Goal: Task Accomplishment & Management: Manage account settings

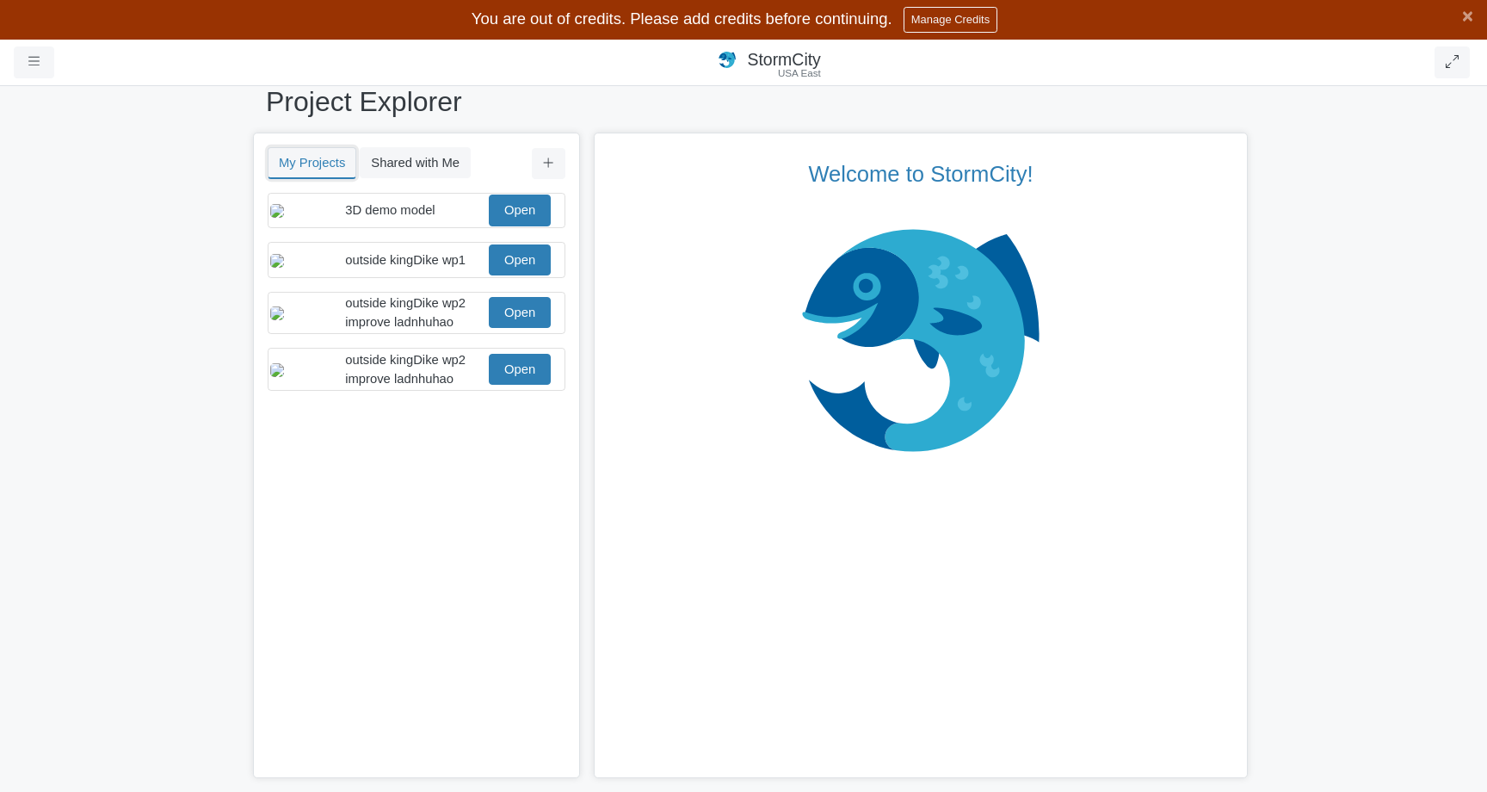
click at [316, 171] on button "My Projects" at bounding box center [312, 163] width 89 height 32
click at [426, 163] on button "Shared with Me" at bounding box center [415, 162] width 111 height 31
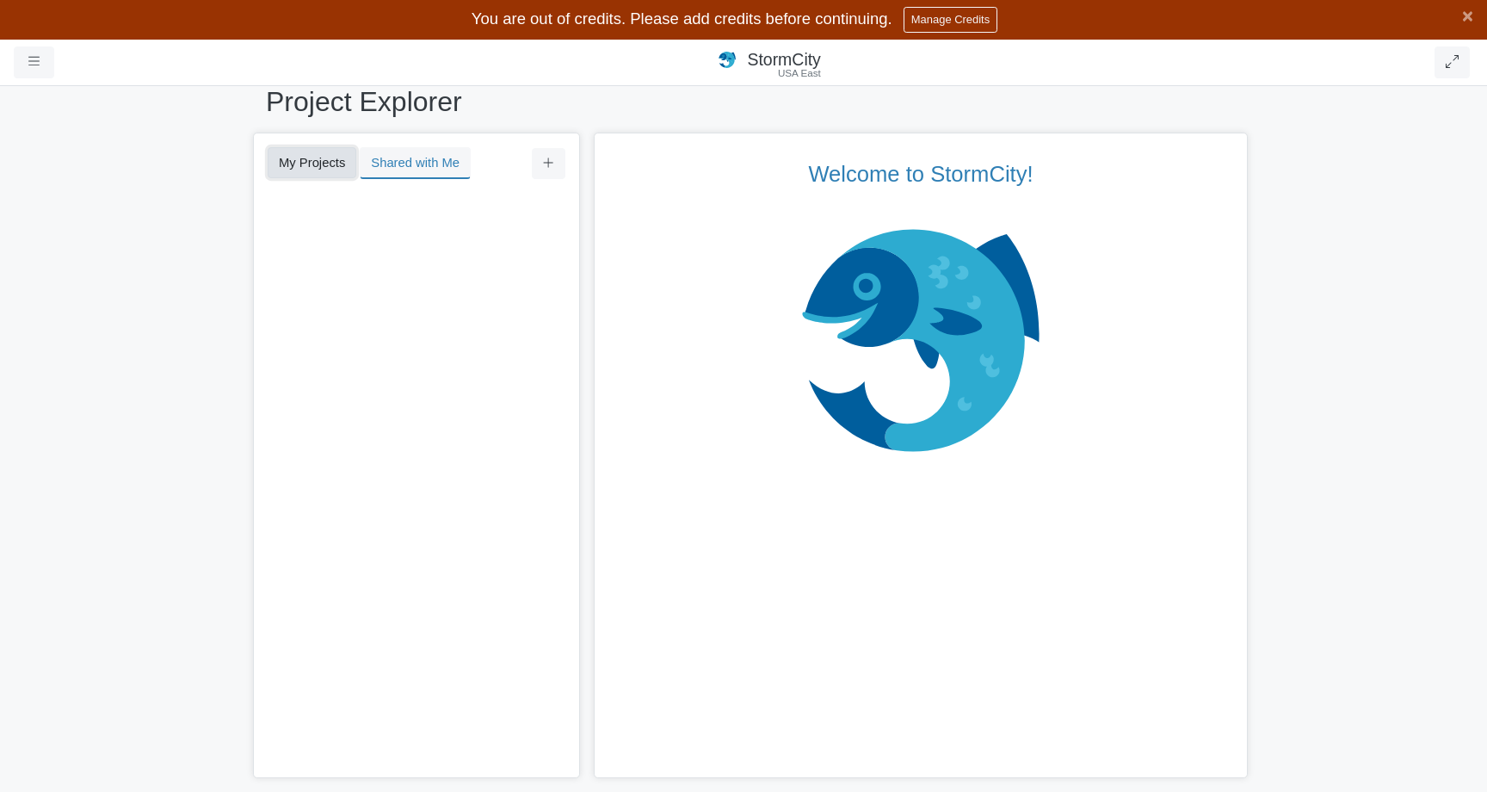
click at [326, 166] on button "My Projects" at bounding box center [312, 162] width 89 height 31
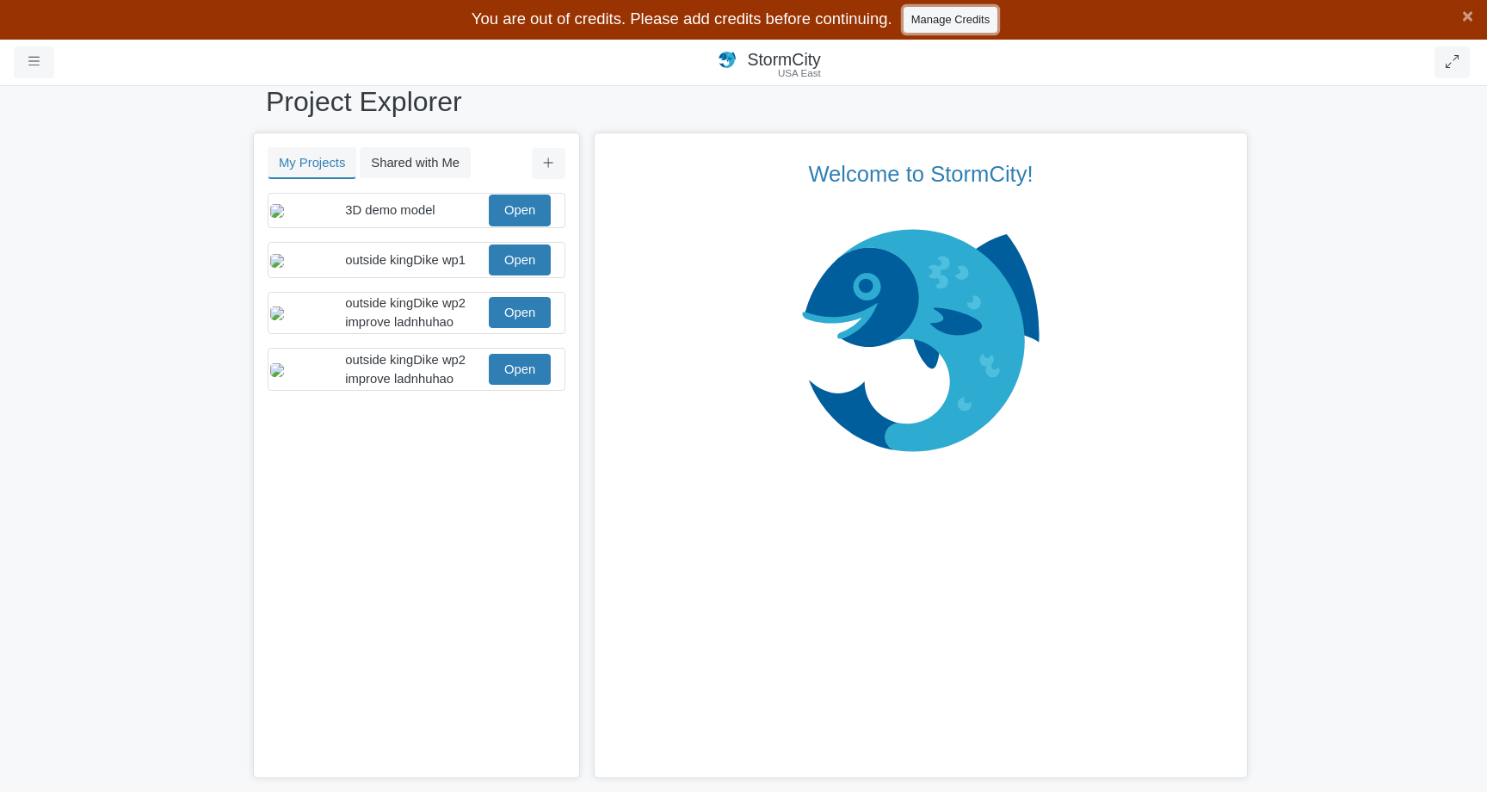
click at [949, 30] on link "Manage Credits" at bounding box center [951, 19] width 94 height 25
click at [433, 386] on span "outside kingDike wp2 improve ladnhuhao" at bounding box center [405, 369] width 121 height 33
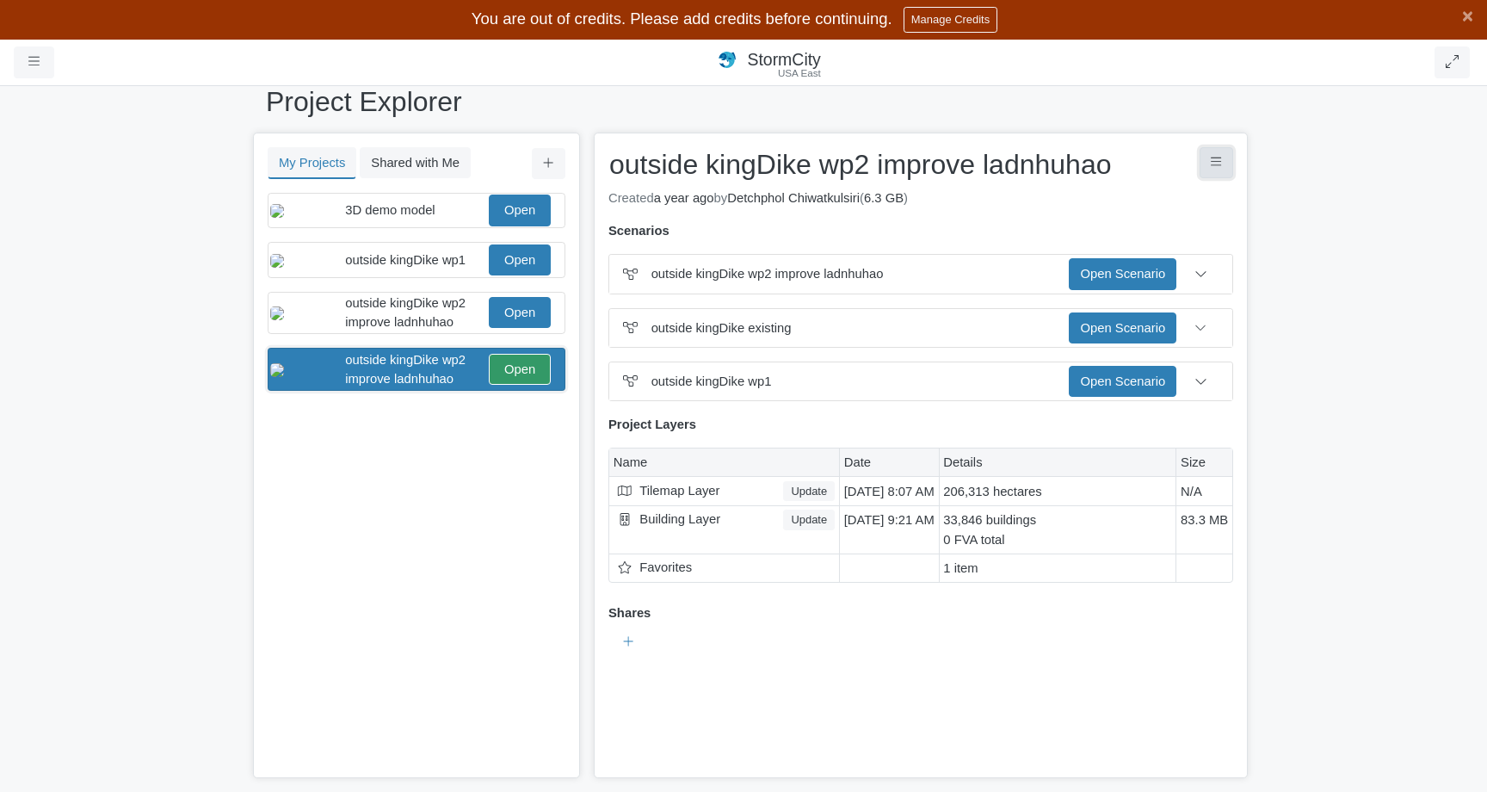
click at [1226, 169] on button "Project Controls" at bounding box center [1217, 162] width 34 height 31
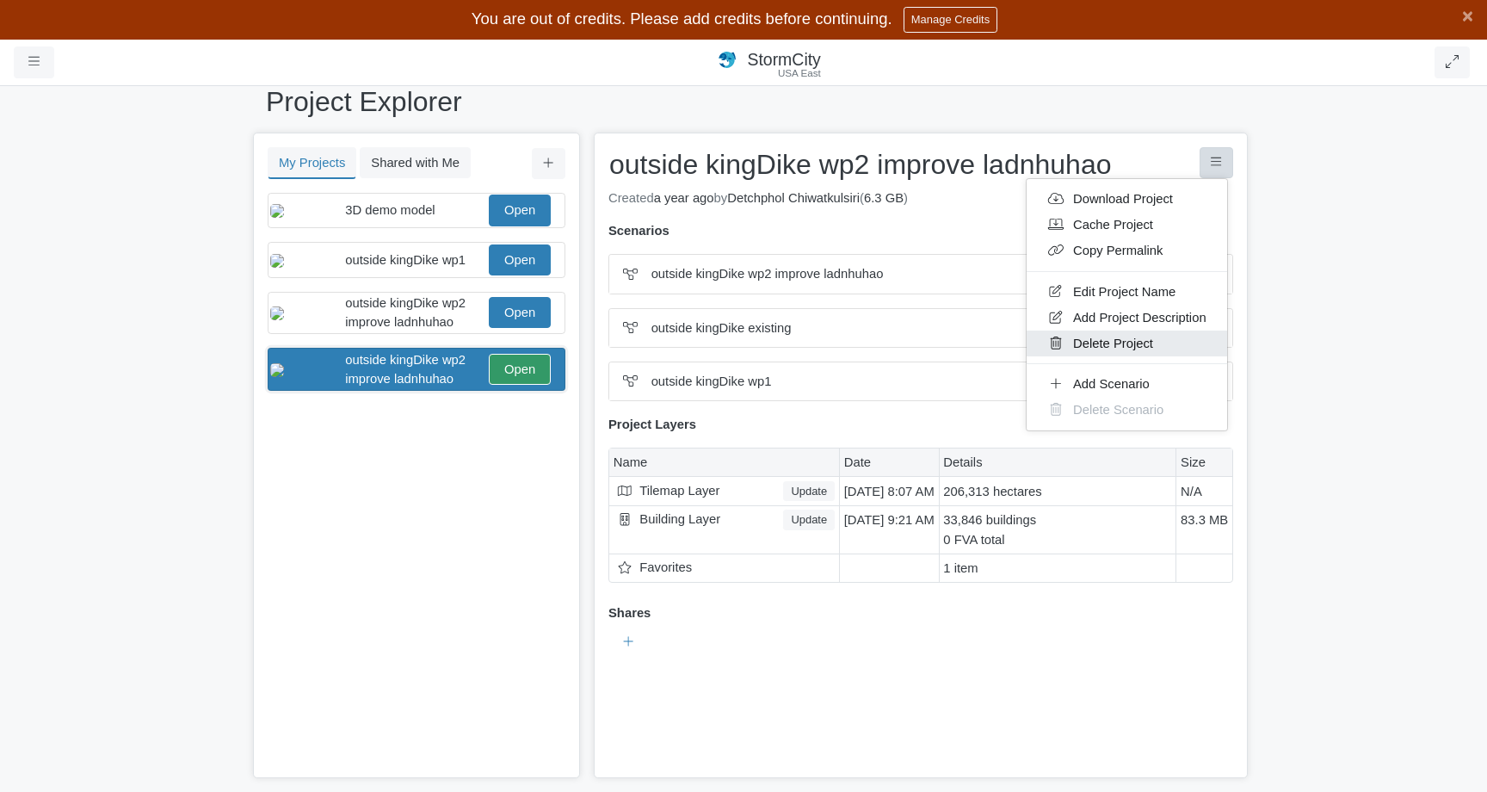
click at [1137, 349] on link "Delete Project" at bounding box center [1127, 344] width 201 height 26
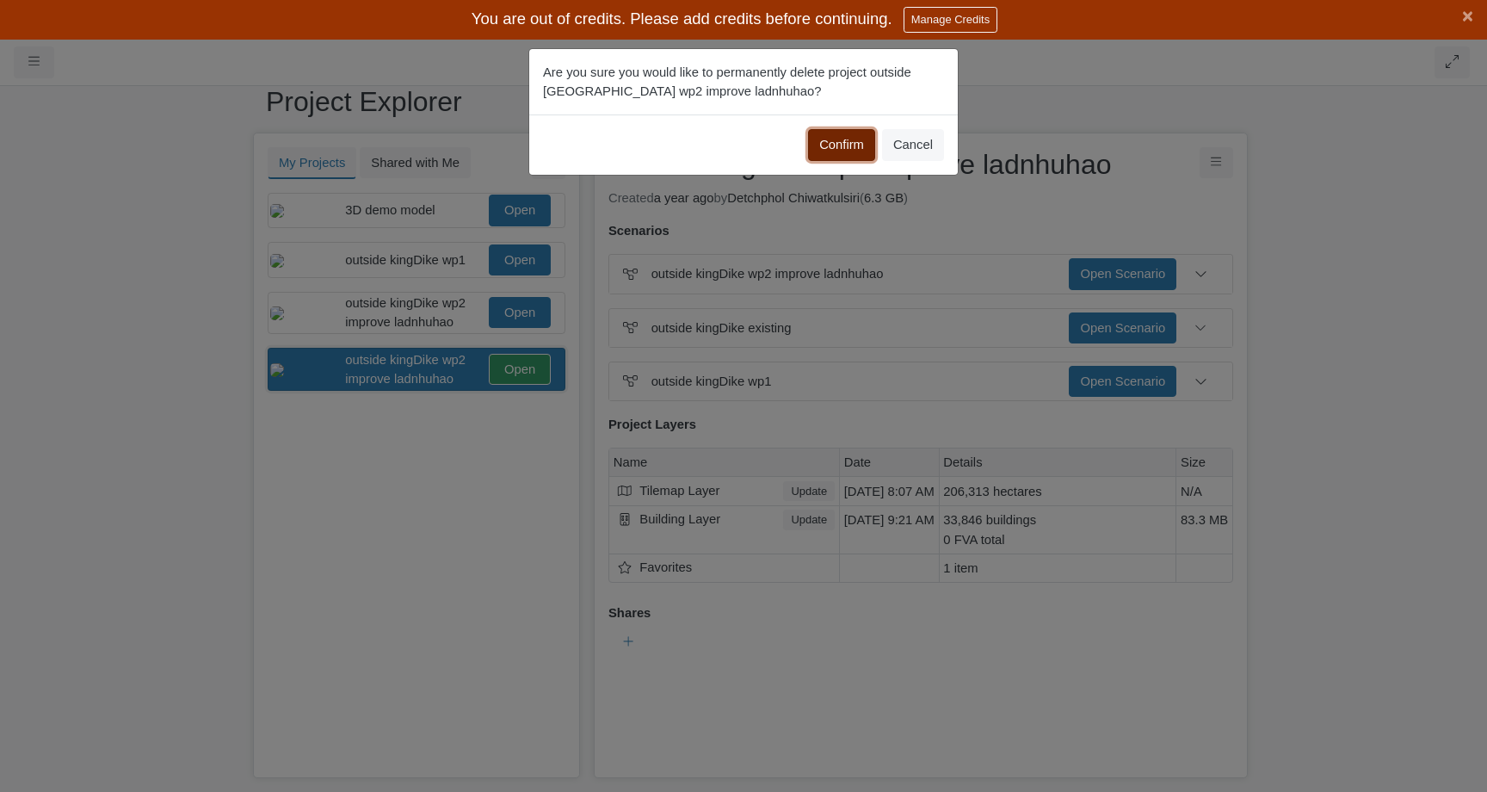
click at [838, 145] on button "Confirm" at bounding box center [841, 144] width 67 height 31
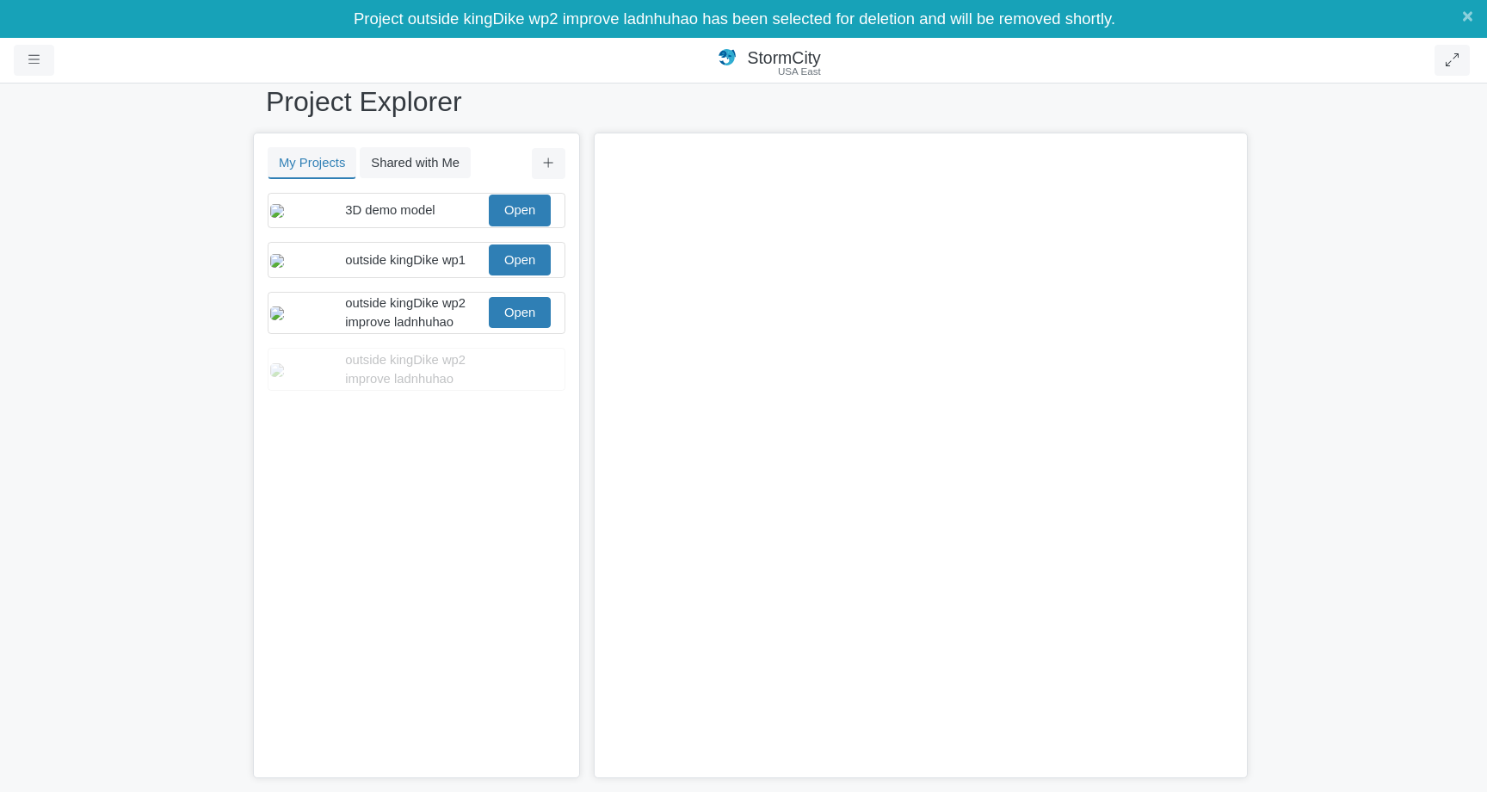
click at [437, 329] on span "outside kingDike wp2 improve ladnhuhao" at bounding box center [405, 312] width 121 height 33
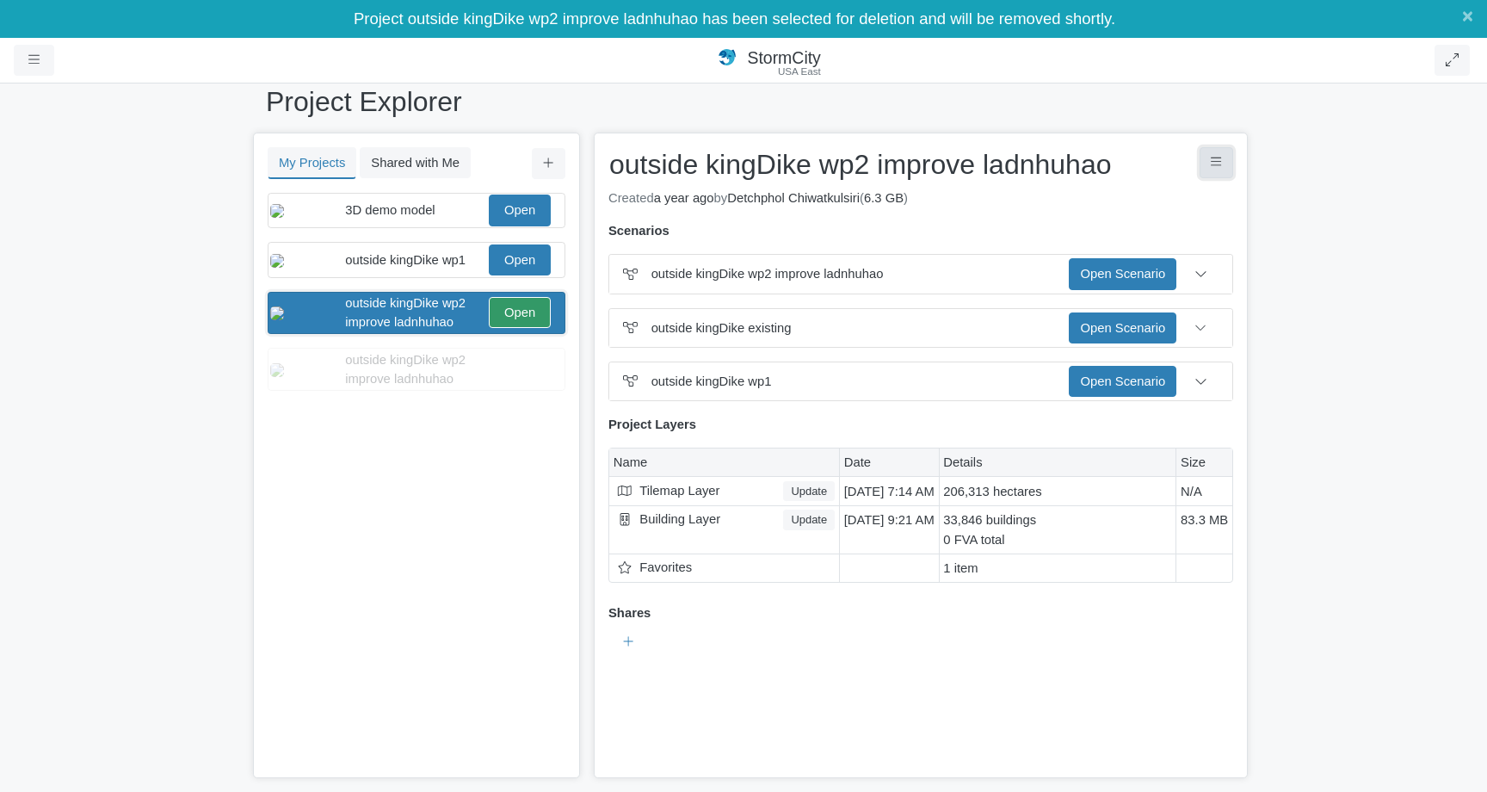
click at [1226, 171] on button "Project Controls" at bounding box center [1217, 162] width 34 height 31
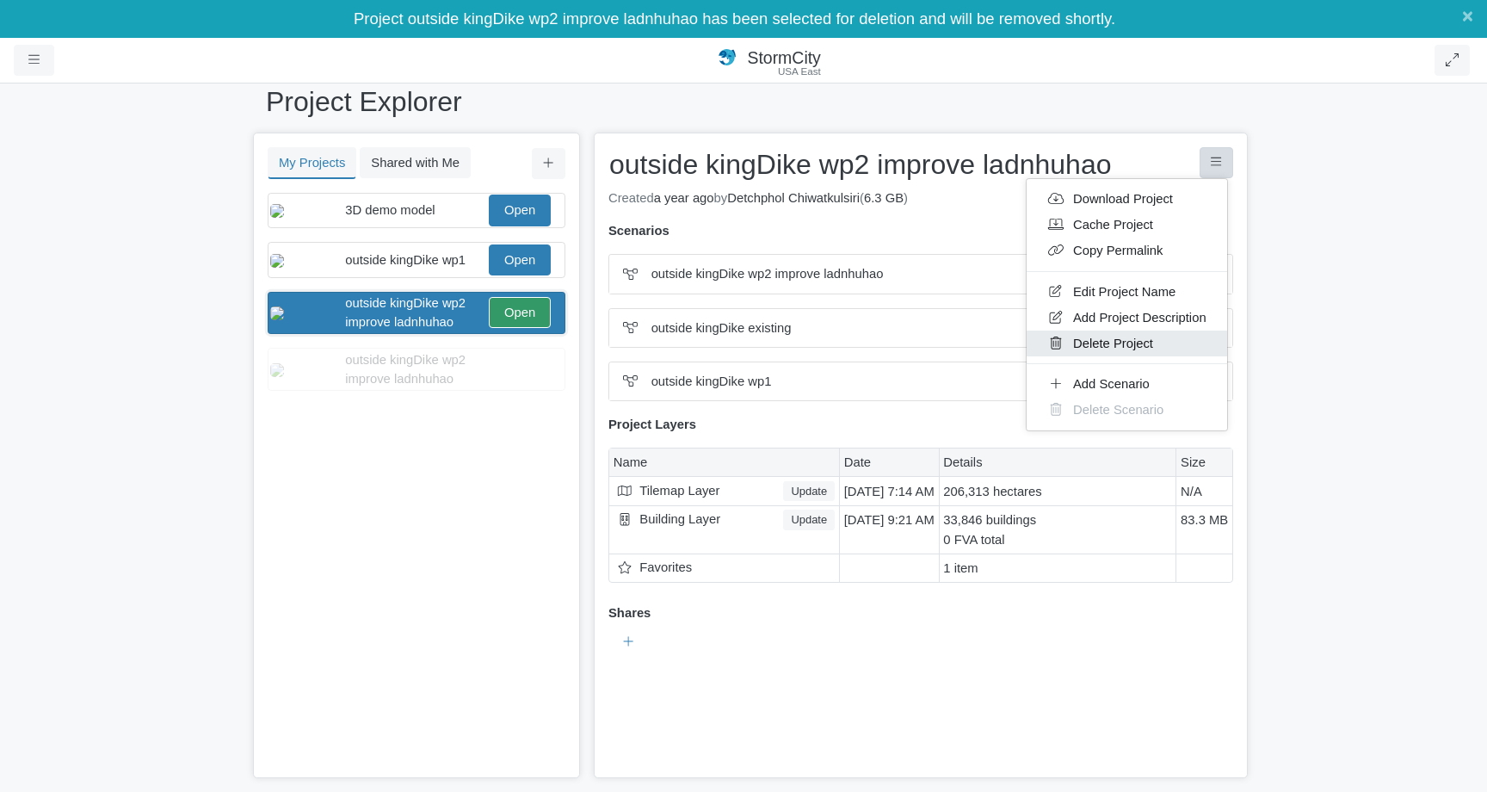
click at [1148, 337] on link "Delete Project" at bounding box center [1127, 344] width 201 height 26
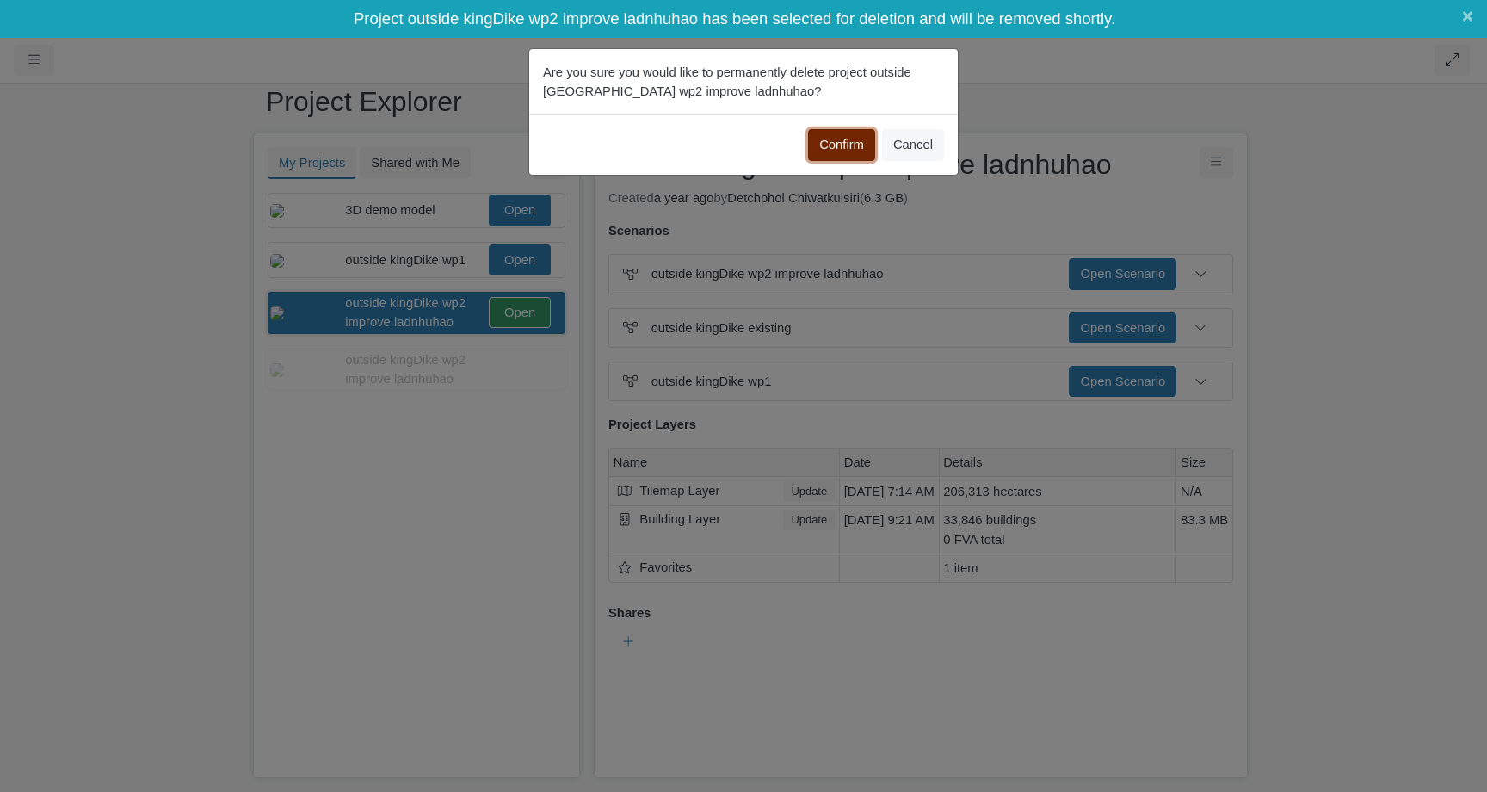
click at [846, 158] on button "Confirm" at bounding box center [841, 144] width 67 height 31
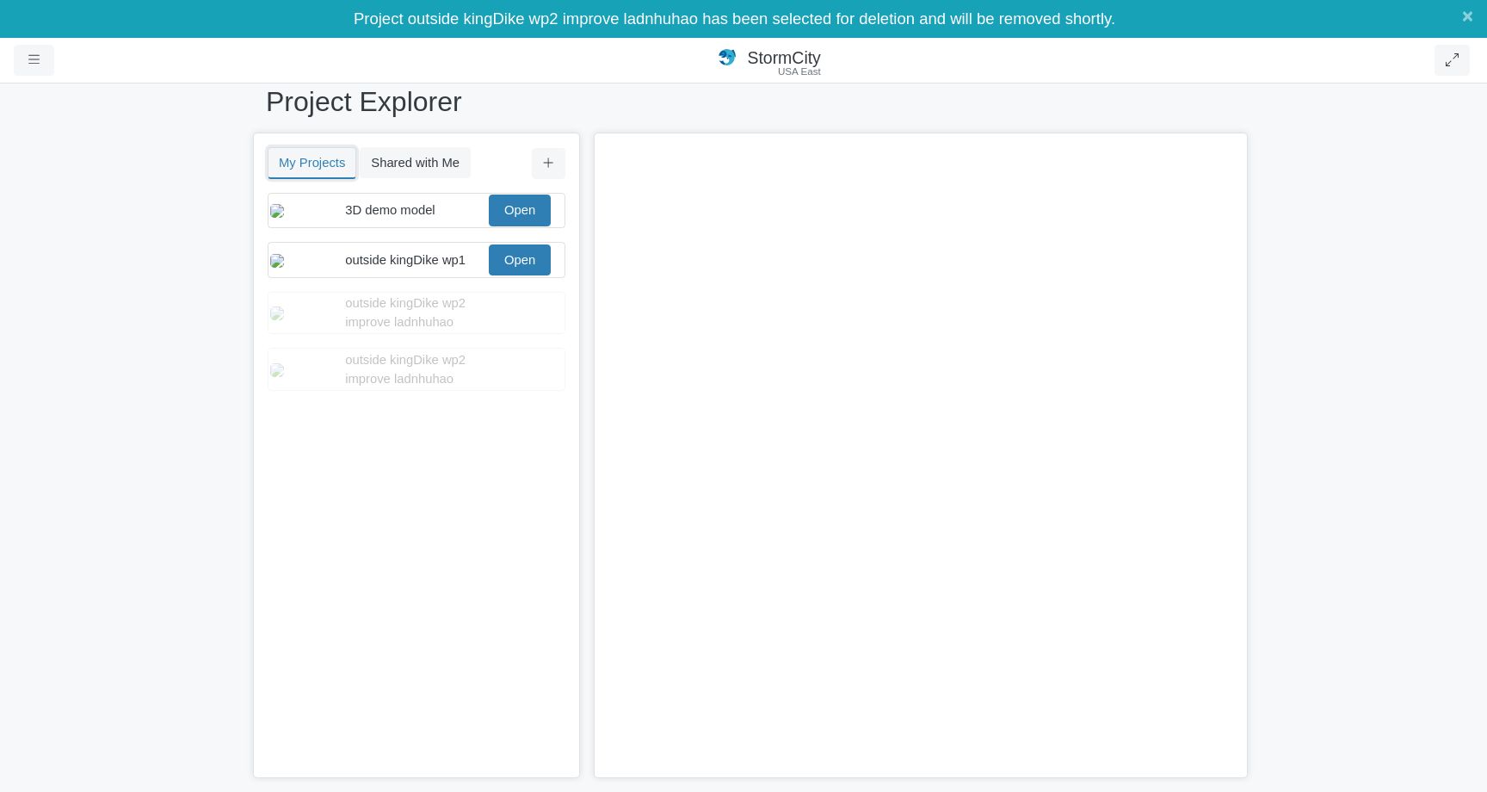
click at [330, 173] on button "My Projects" at bounding box center [312, 163] width 89 height 32
click at [413, 264] on div "outside kingDike wp1" at bounding box center [415, 259] width 140 height 19
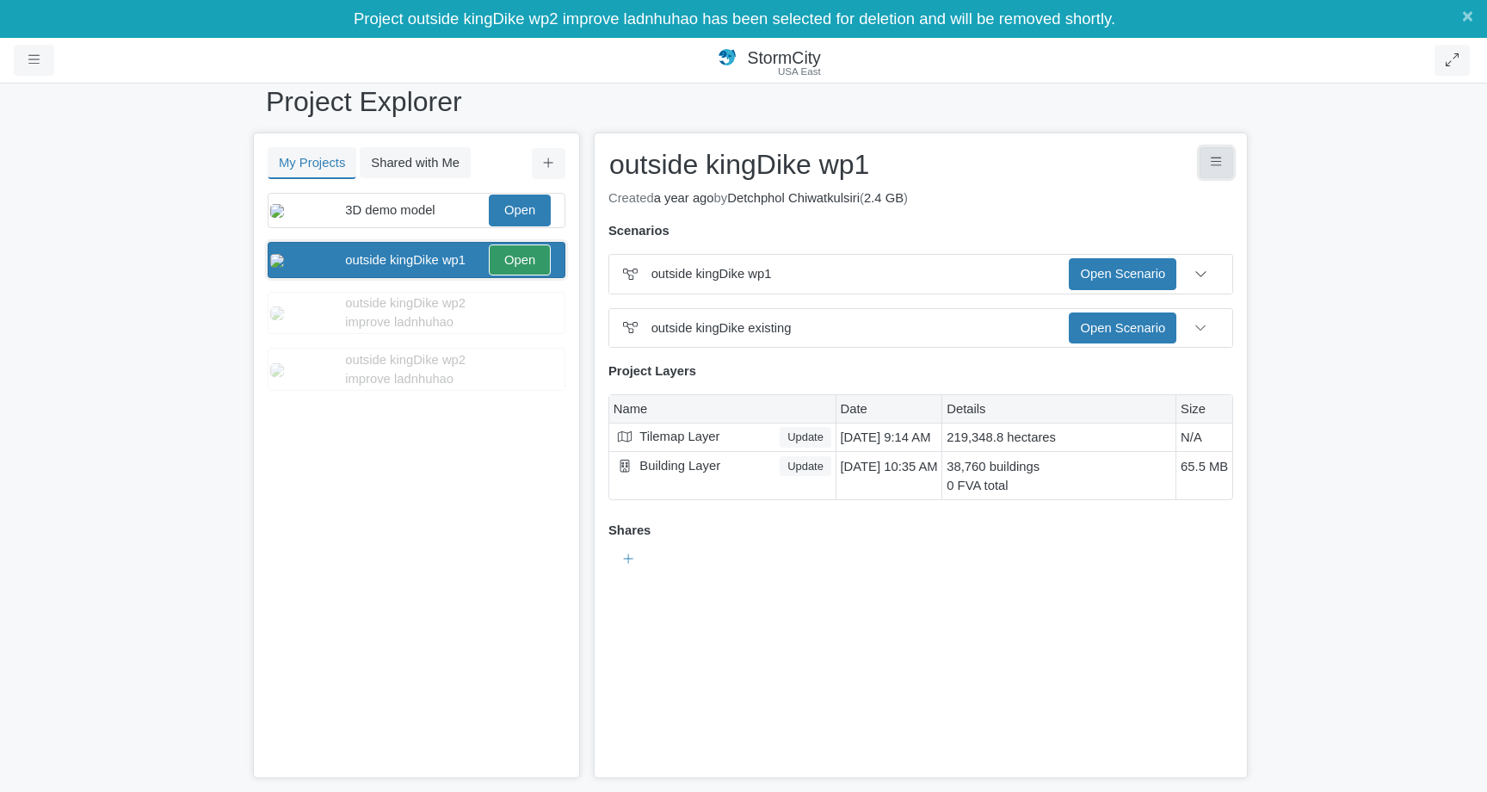
click at [1207, 159] on button "Project Controls" at bounding box center [1217, 162] width 34 height 31
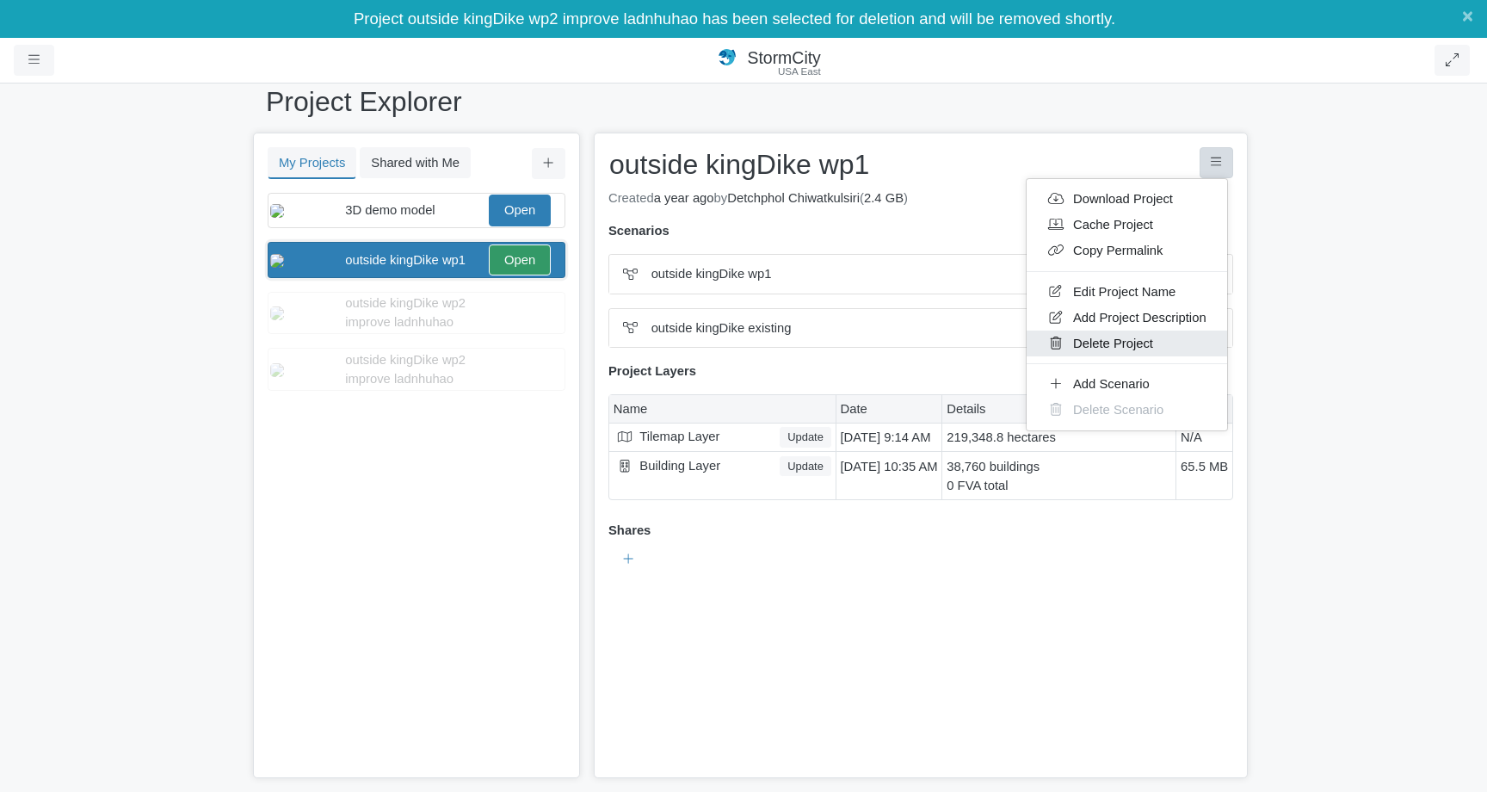
click at [1145, 341] on link "Delete Project" at bounding box center [1127, 344] width 201 height 26
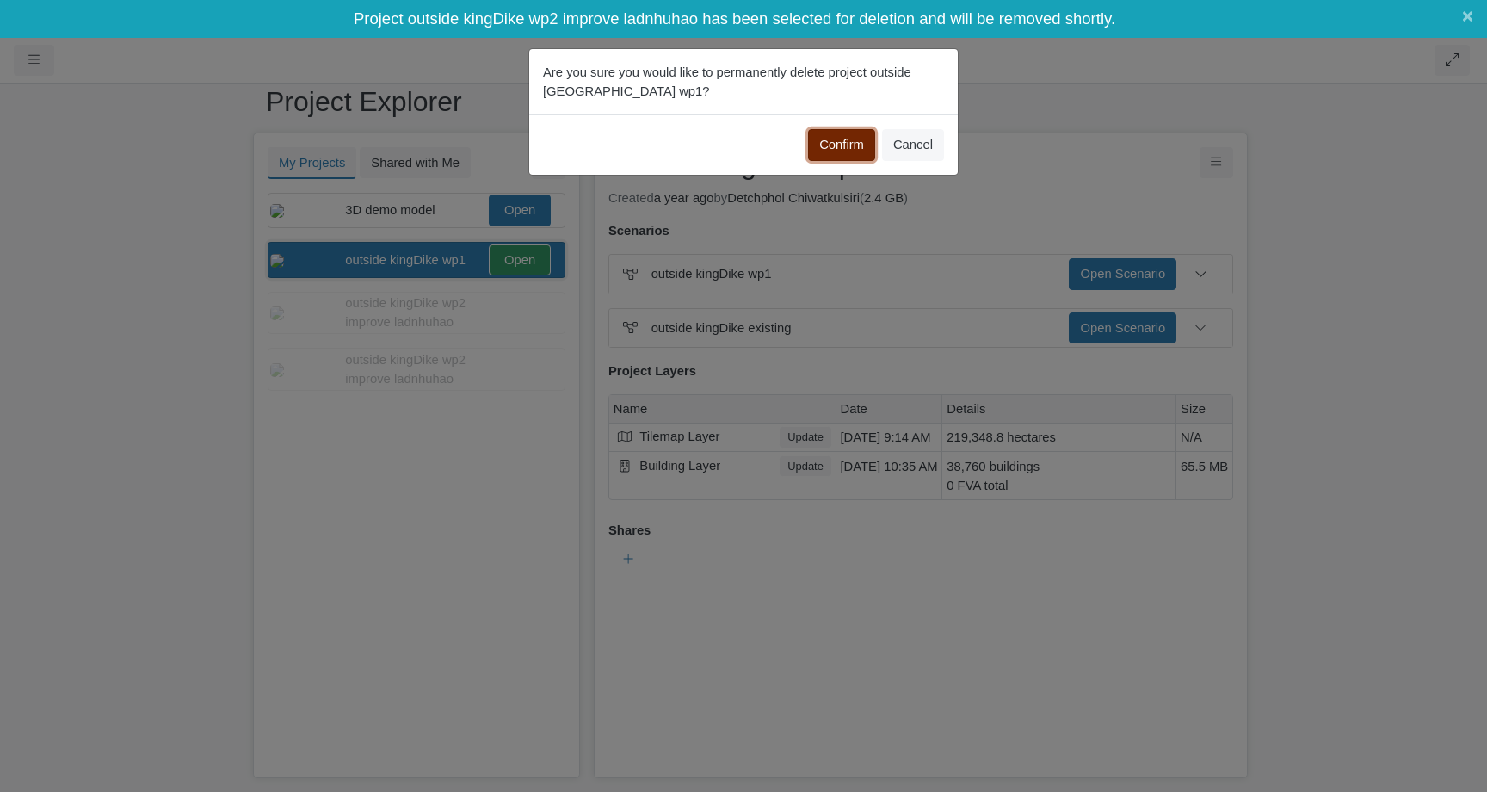
click at [841, 142] on button "Confirm" at bounding box center [841, 144] width 67 height 31
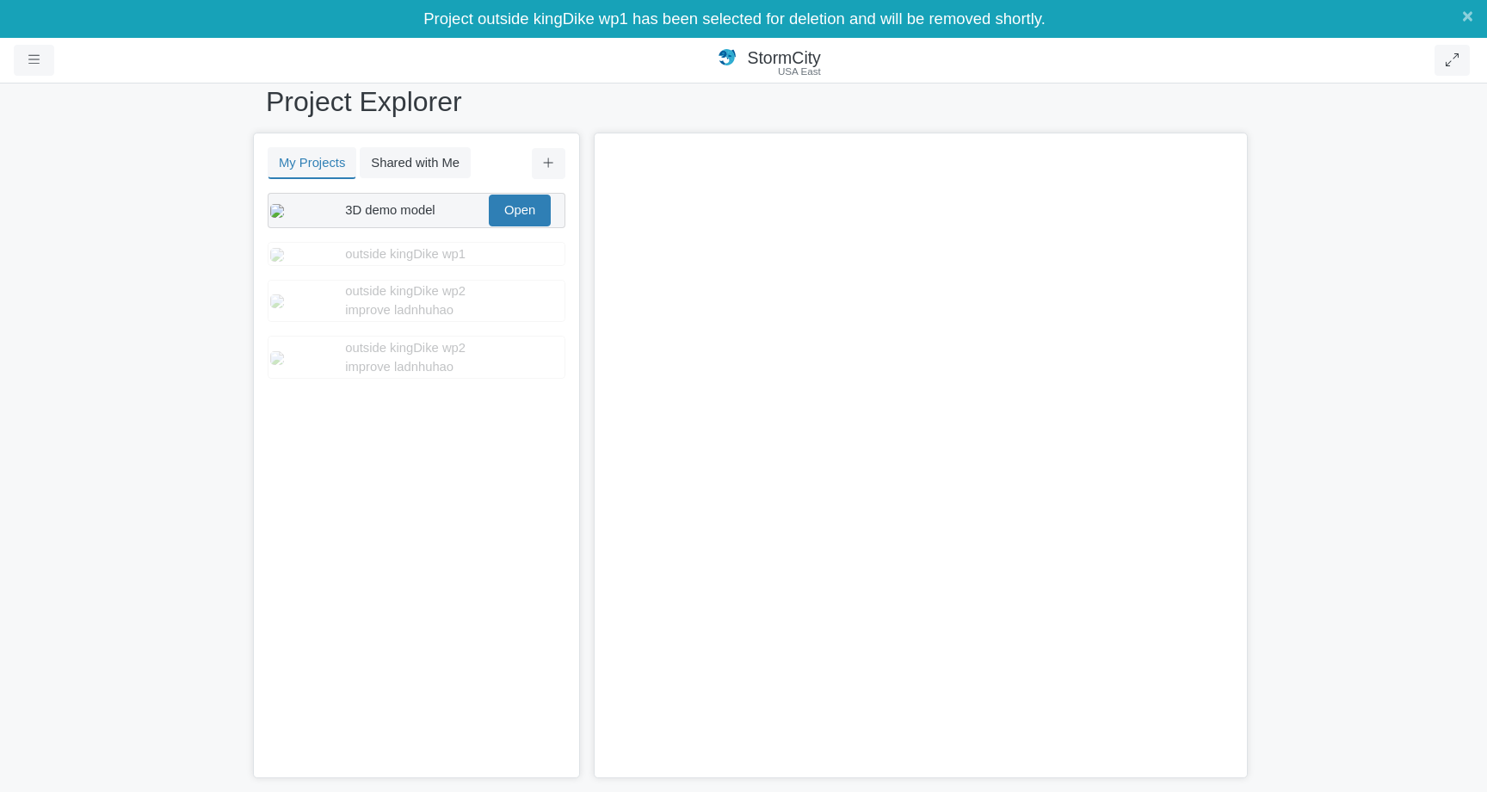
click at [401, 217] on span "3D demo model" at bounding box center [390, 210] width 90 height 14
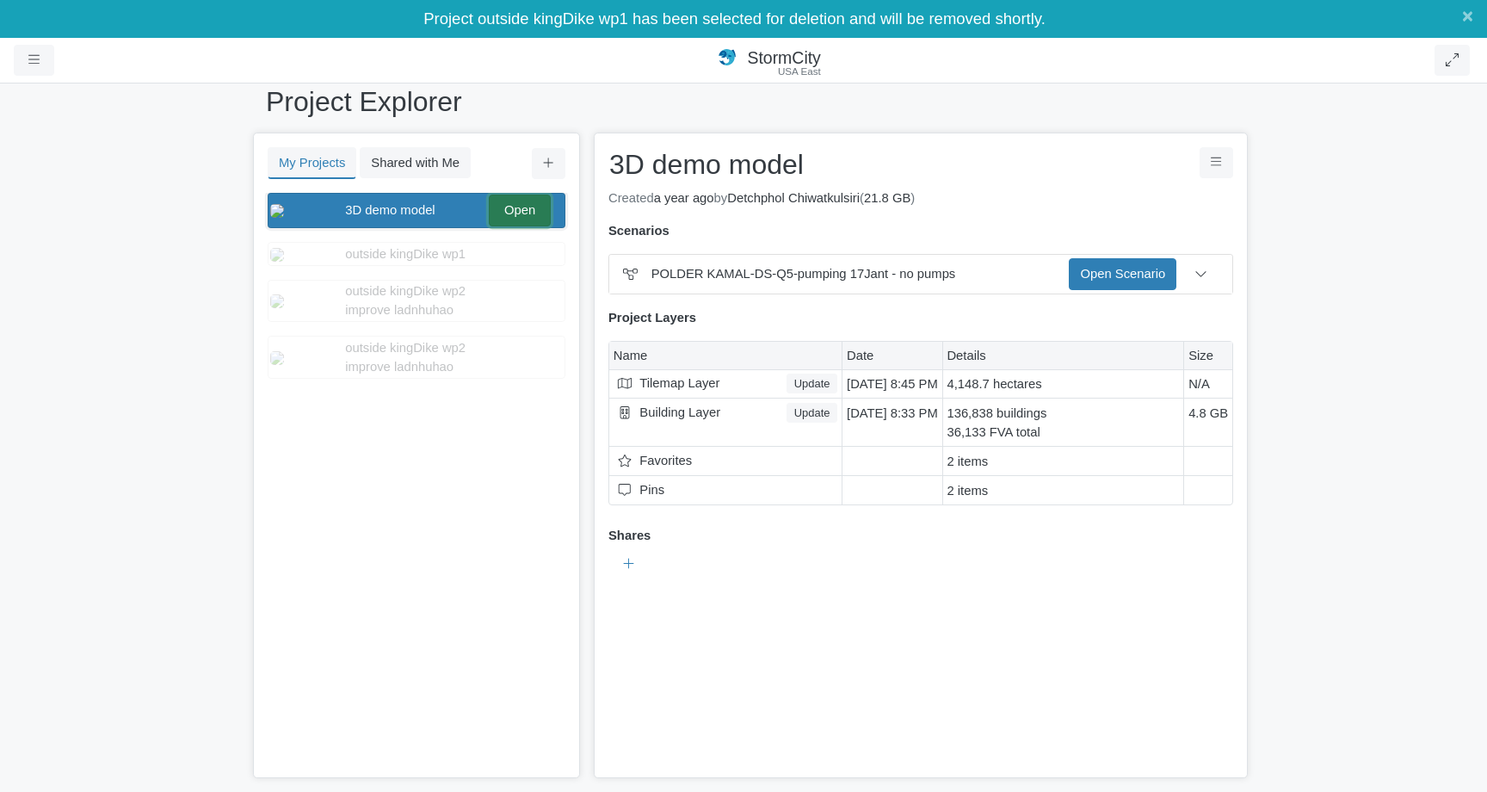
click at [529, 216] on link "Open" at bounding box center [520, 210] width 62 height 31
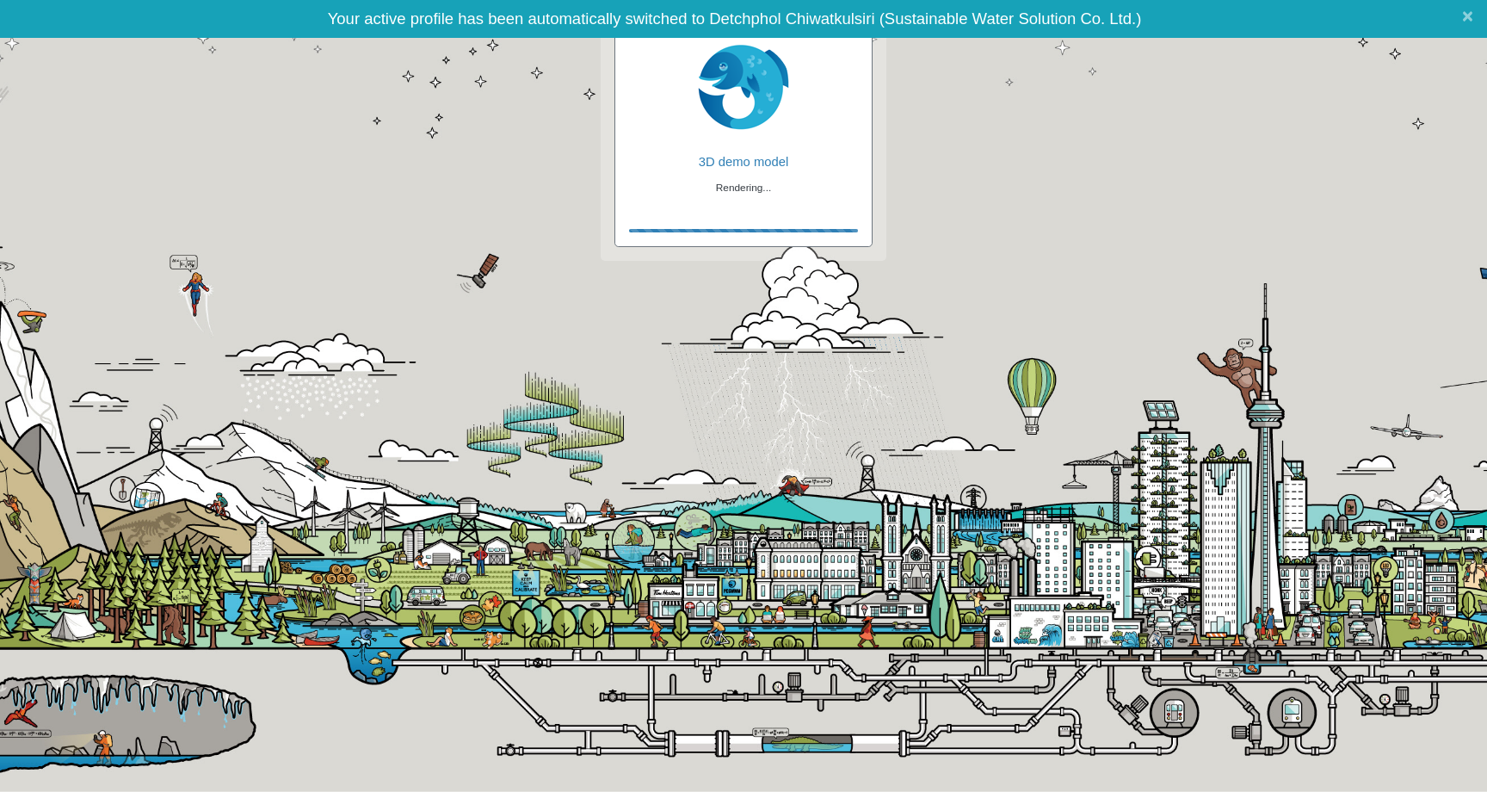
checkbox input "false"
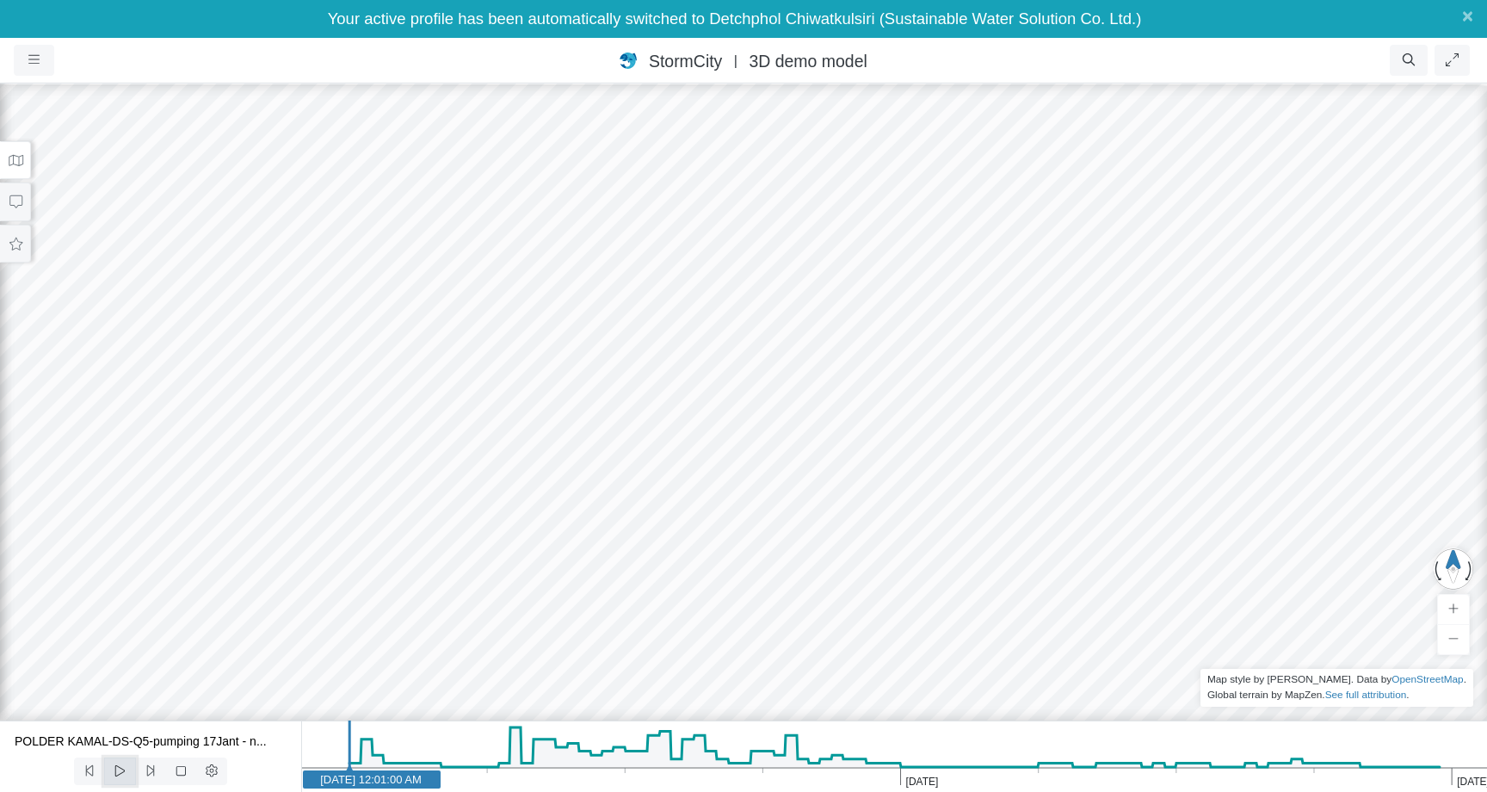
click at [121, 771] on icon at bounding box center [120, 770] width 16 height 13
click at [26, 58] on button "button" at bounding box center [34, 60] width 40 height 31
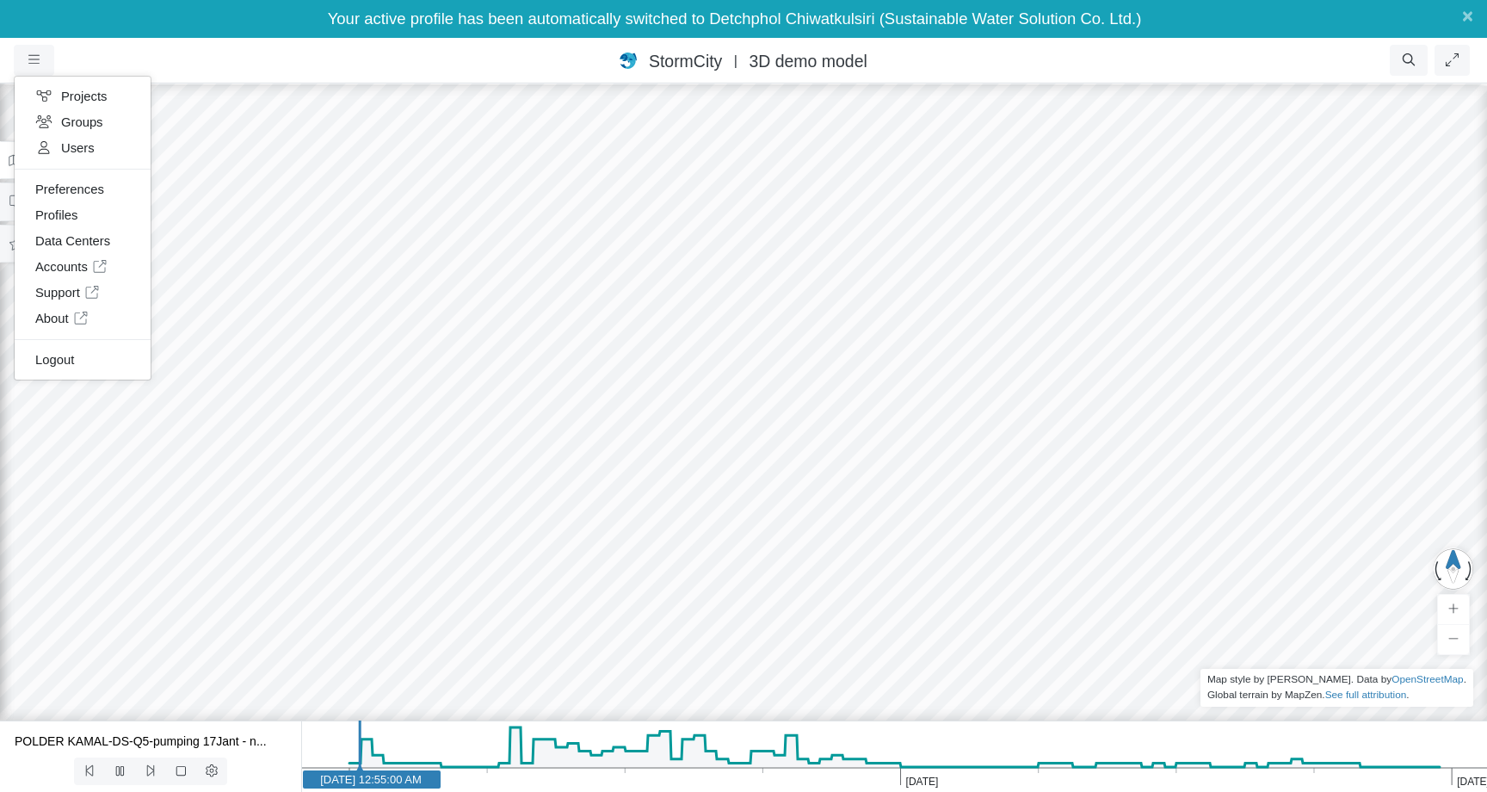
click at [251, 265] on div at bounding box center [743, 418] width 1487 height 748
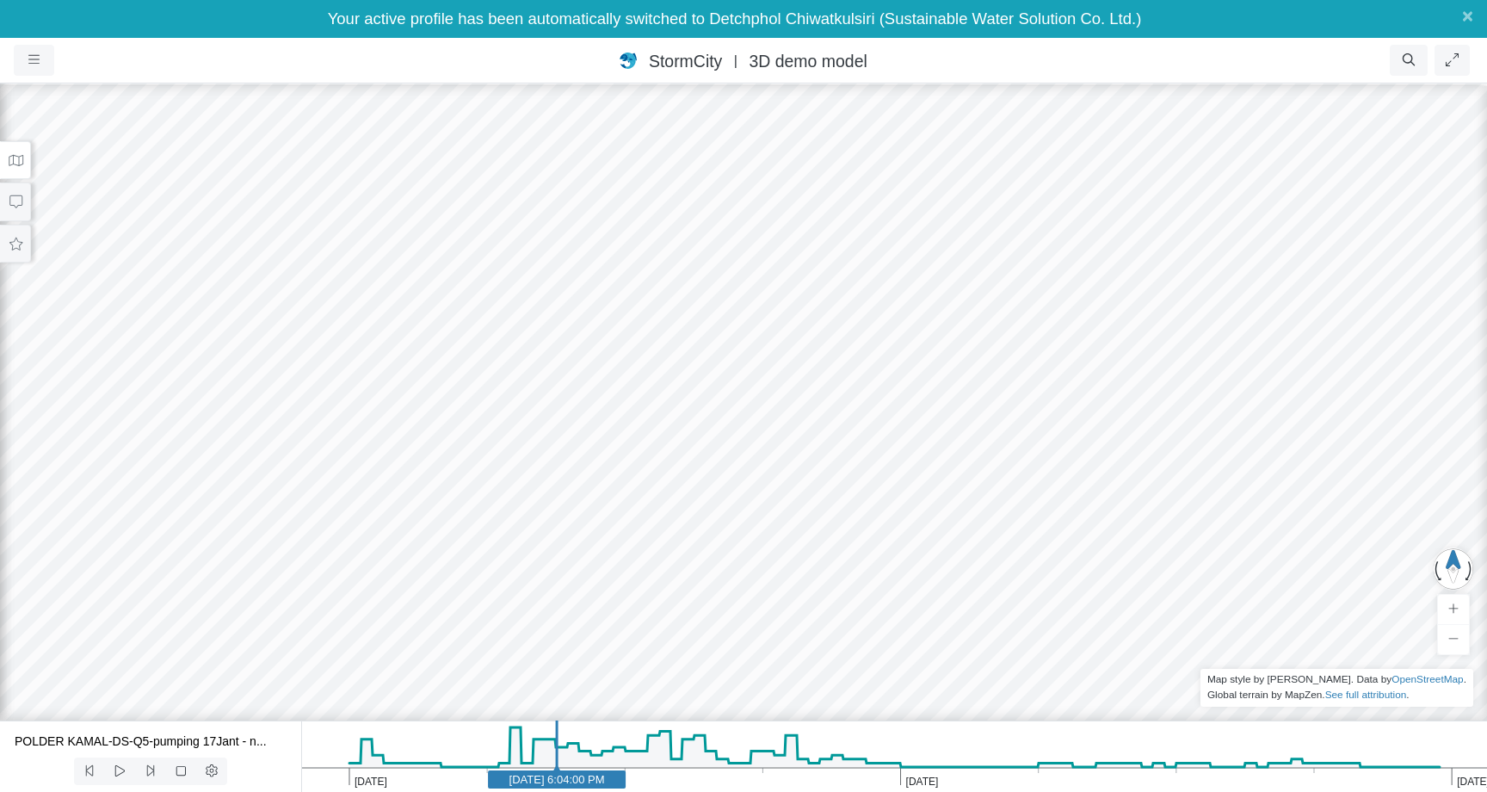
drag, startPoint x: 364, startPoint y: 756, endPoint x: 558, endPoint y: 764, distance: 193.9
click at [557, 764] on line at bounding box center [557, 752] width 0 height 64
drag, startPoint x: 559, startPoint y: 765, endPoint x: 666, endPoint y: 763, distance: 107.6
click at [658, 763] on line at bounding box center [658, 752] width 0 height 64
drag, startPoint x: 697, startPoint y: 358, endPoint x: 723, endPoint y: 281, distance: 80.8
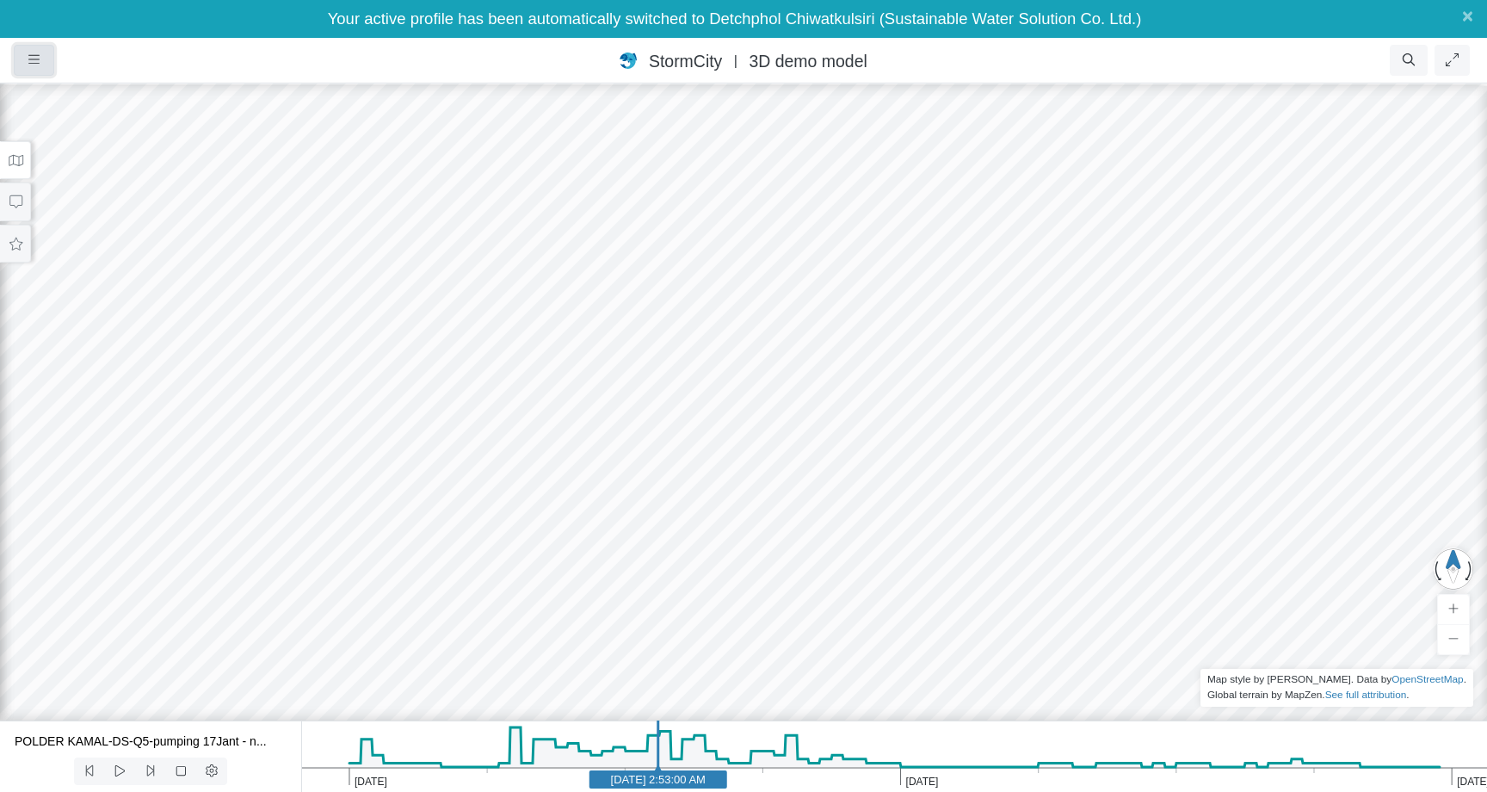
click at [34, 66] on button "button" at bounding box center [34, 60] width 40 height 31
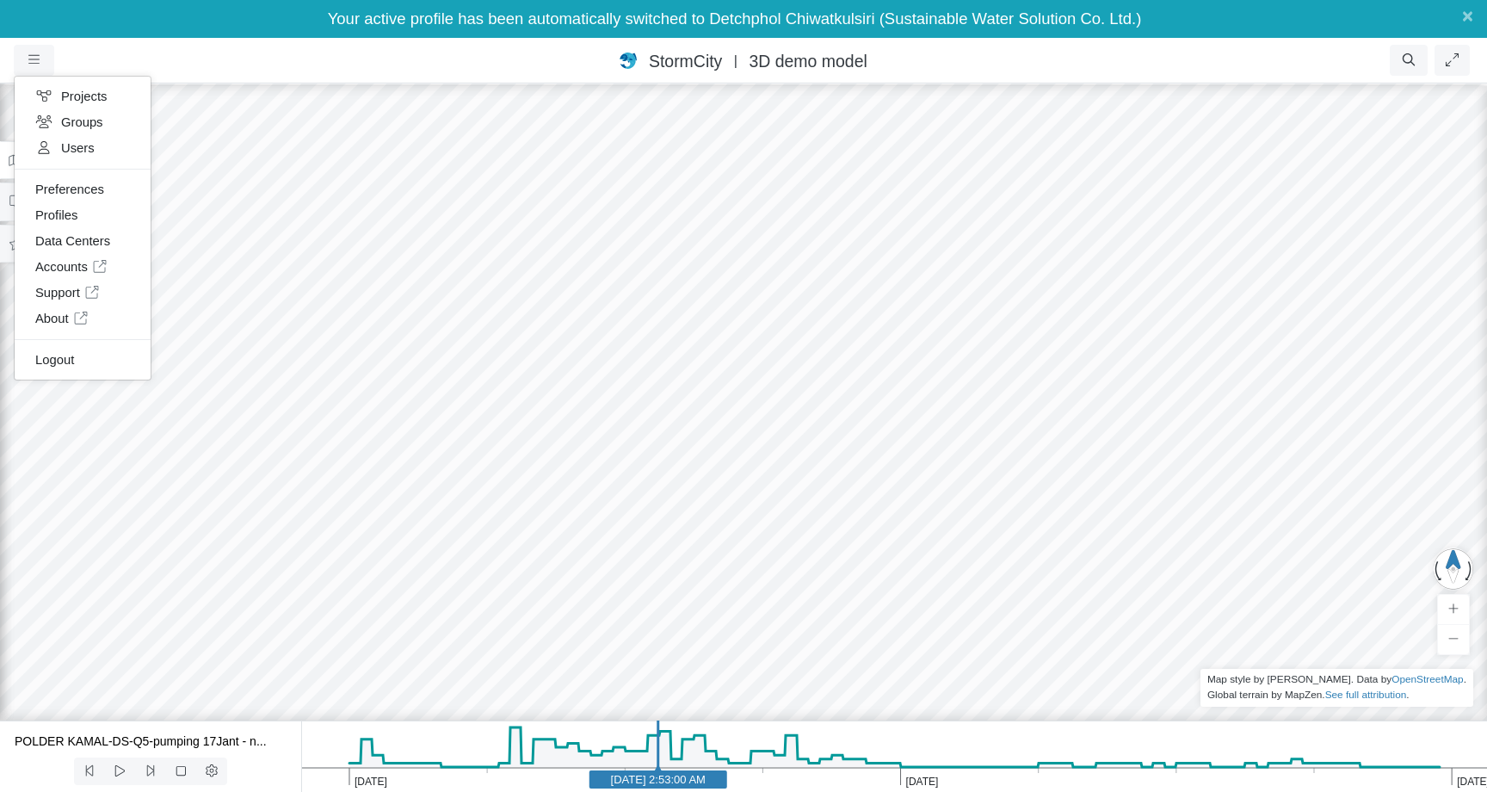
click at [543, 75] on ul "Resume Clear Overlay Exit Dashboard 120 FPS (7-121) 215.42 MB/4 GB" at bounding box center [851, 60] width 1245 height 31
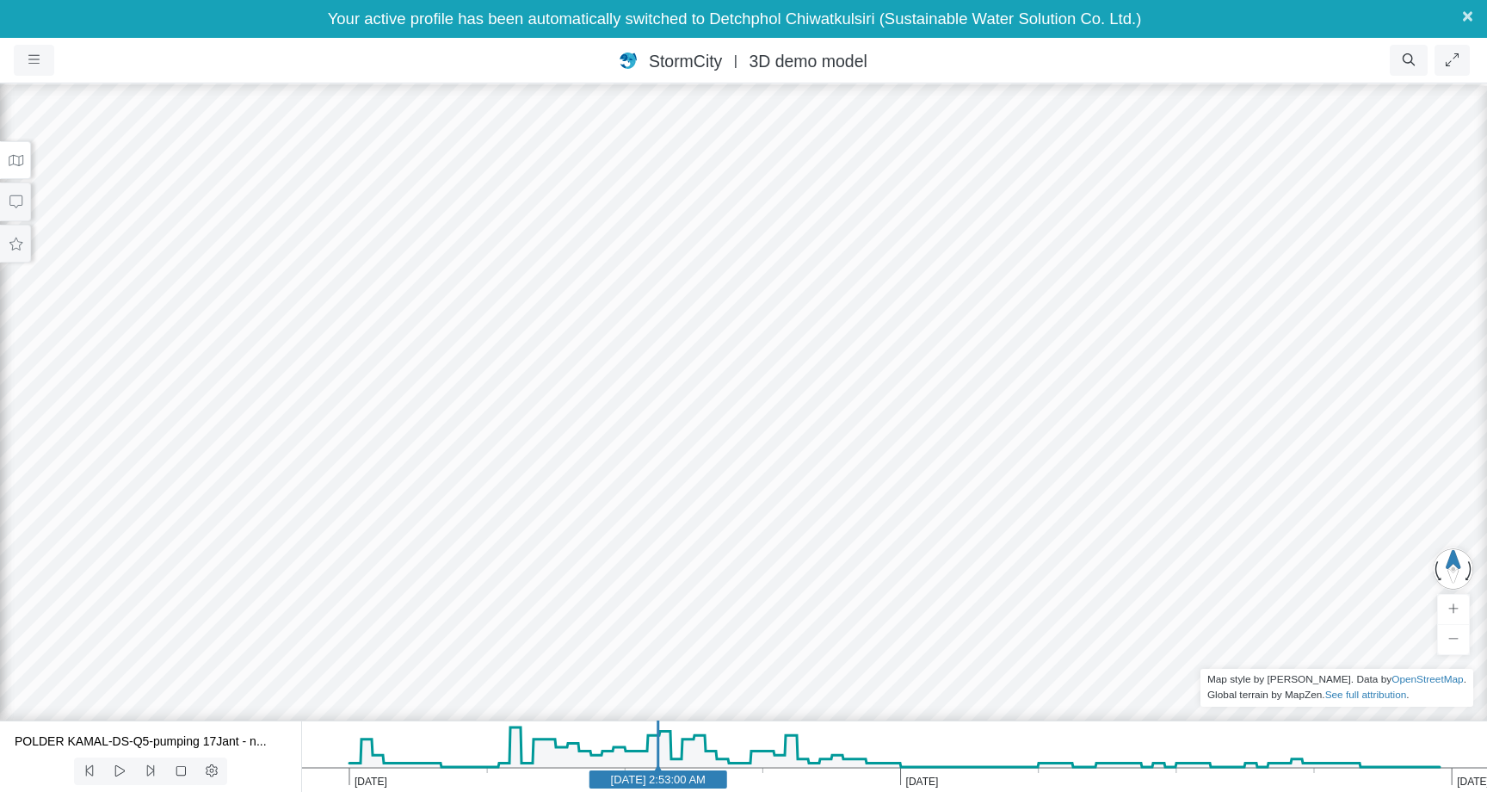
click at [1464, 24] on span "×" at bounding box center [1467, 16] width 11 height 22
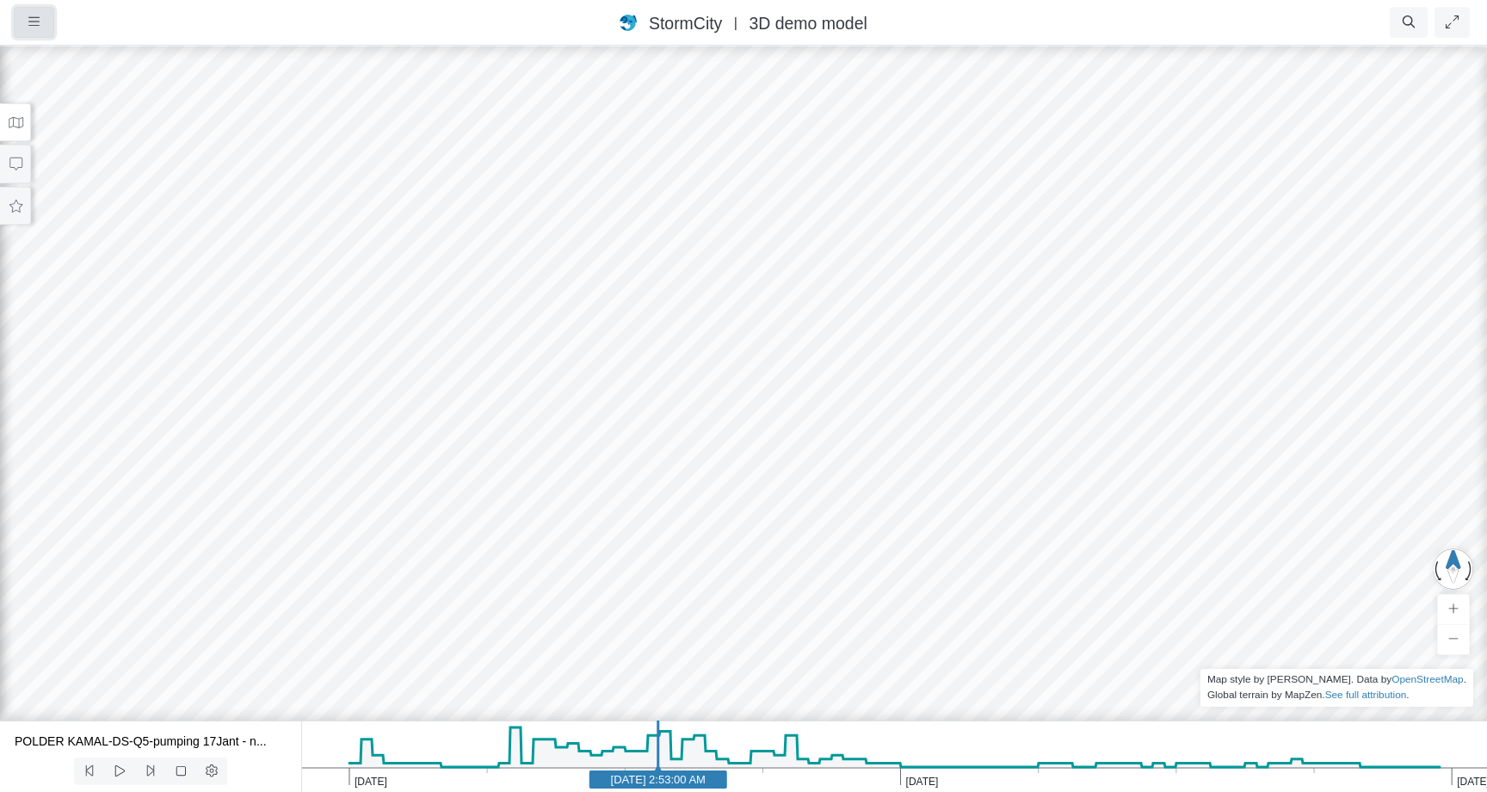
click at [42, 27] on button "button" at bounding box center [34, 22] width 40 height 31
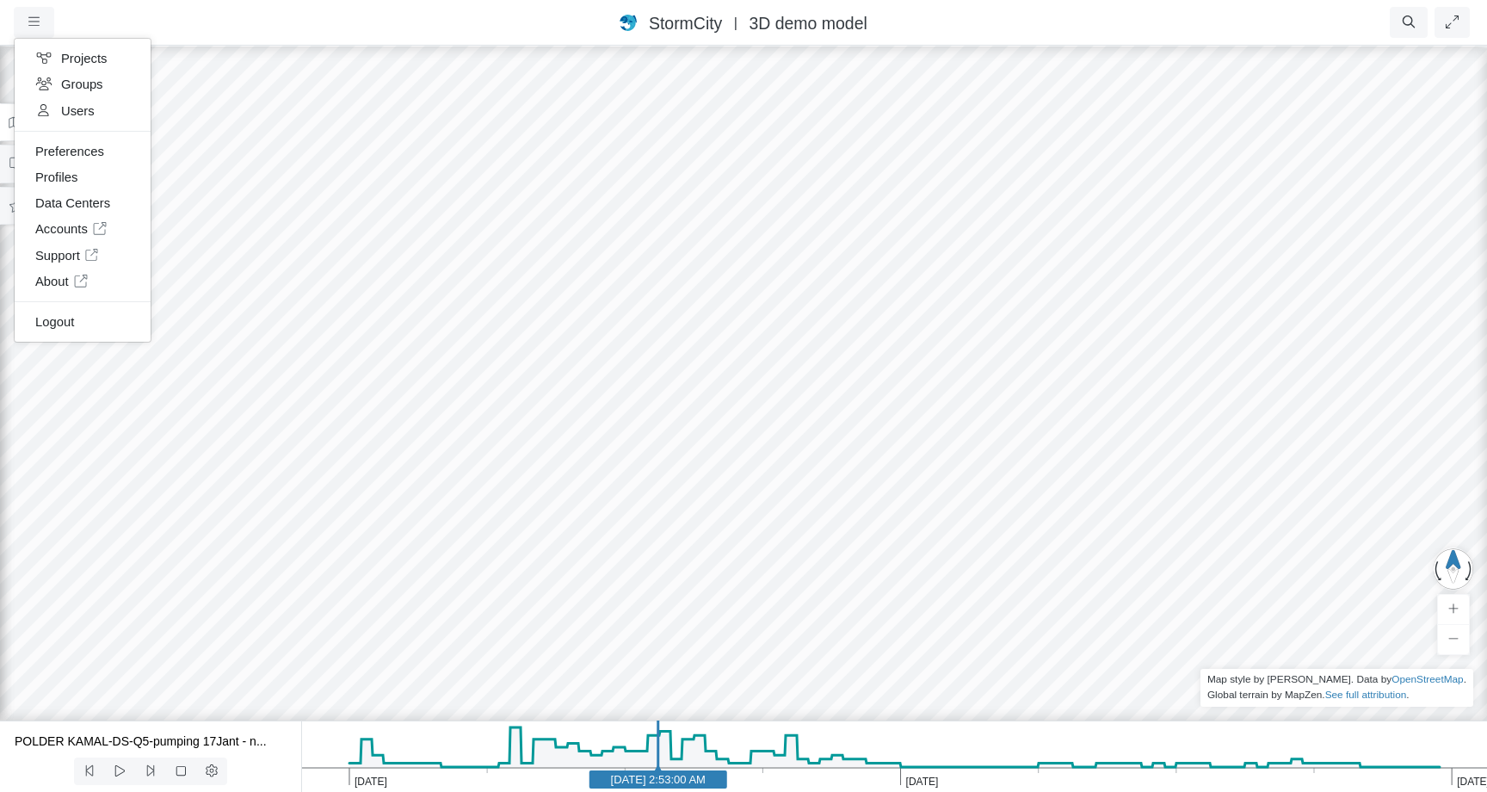
click at [220, 22] on div "Projects Groups Users Preferences Profiles Data Centers Accounts Support About …" at bounding box center [121, 22] width 215 height 31
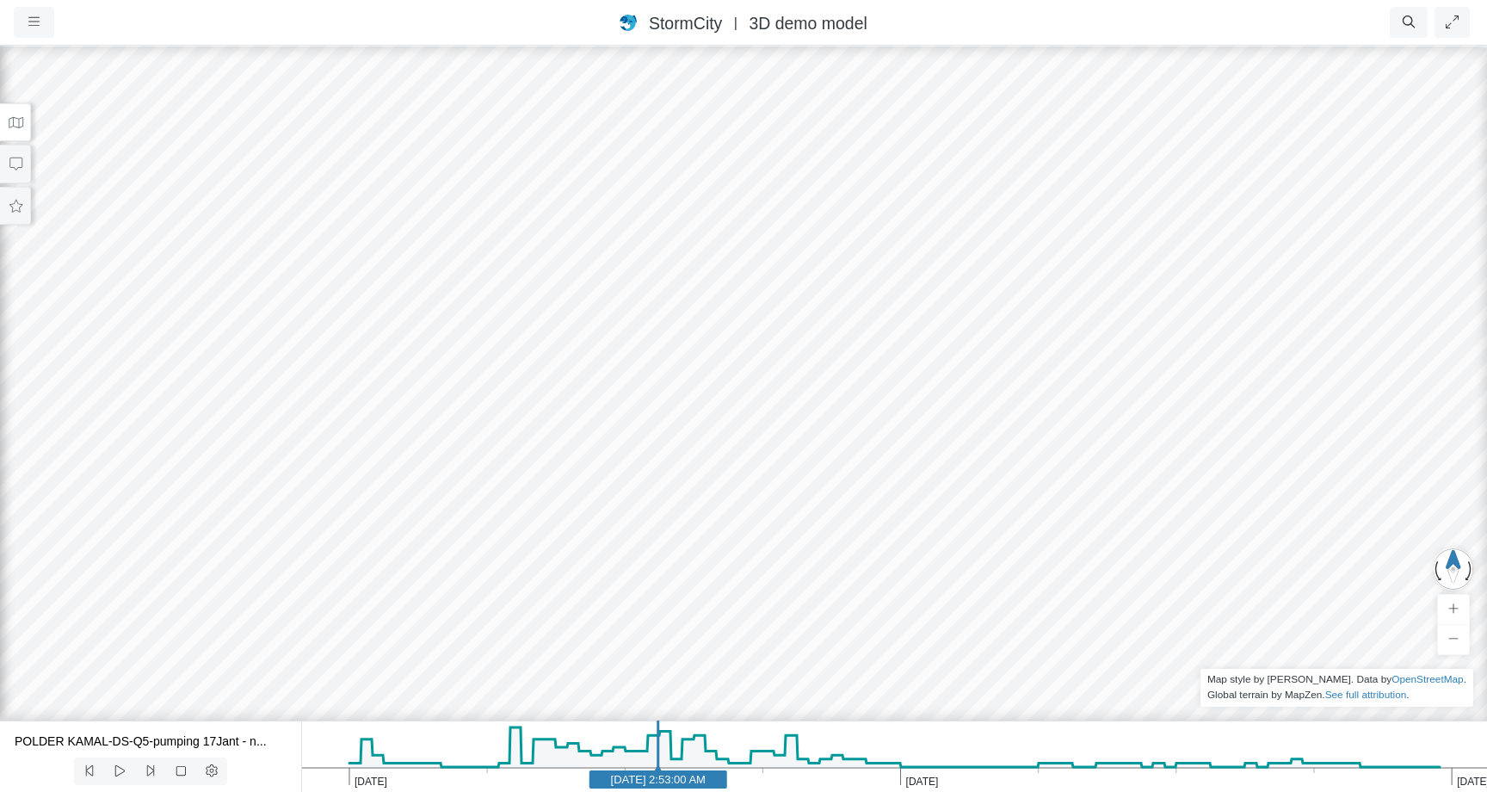
click at [670, 24] on span "StormCity" at bounding box center [685, 23] width 73 height 19
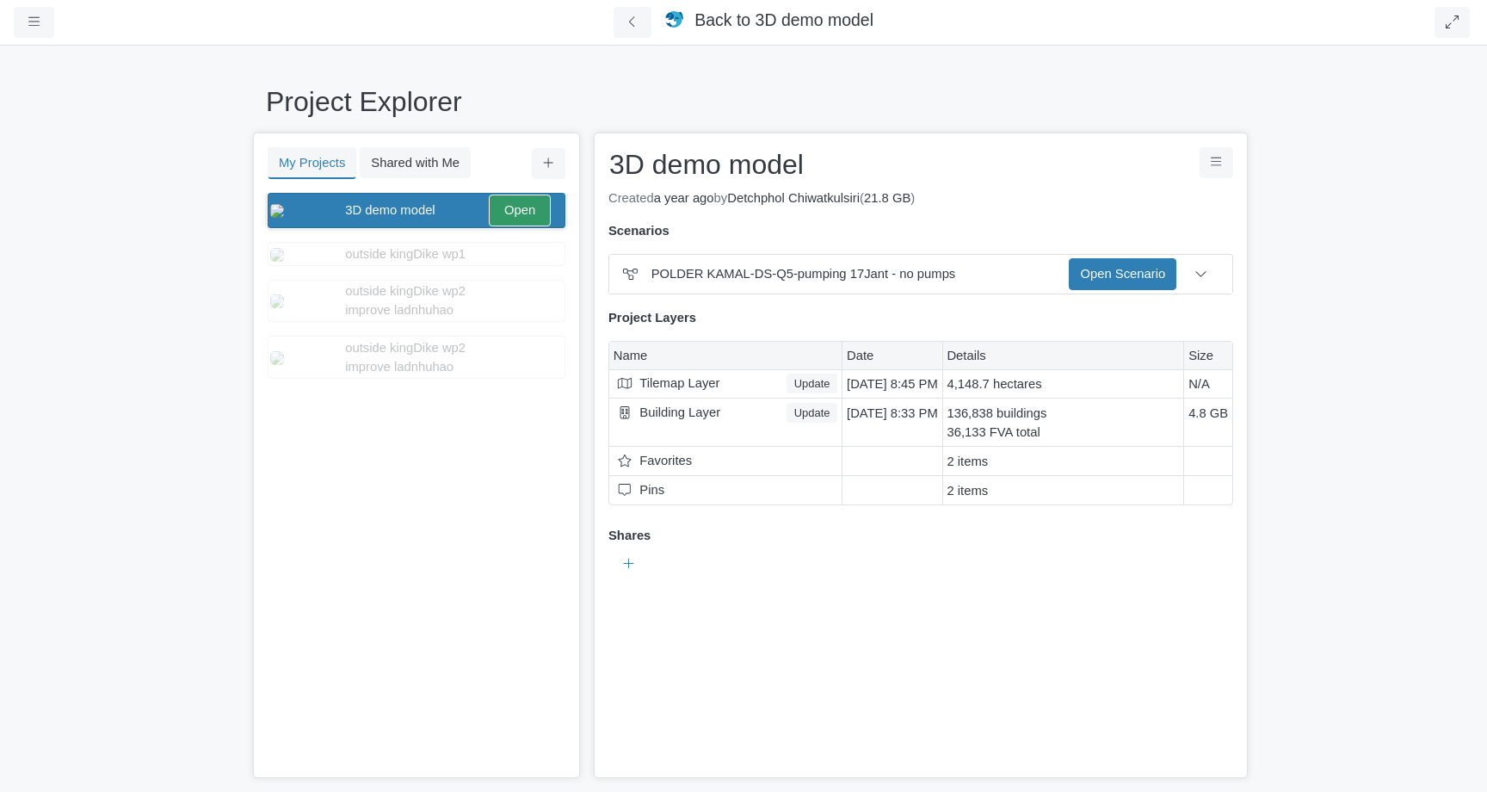
click at [1327, 399] on div "Project Explorer My Projects Shared with Me Filter You don't currently have any…" at bounding box center [743, 418] width 1487 height 748
click at [332, 170] on button "My Projects" at bounding box center [312, 163] width 89 height 32
